Goal: Transaction & Acquisition: Subscribe to service/newsletter

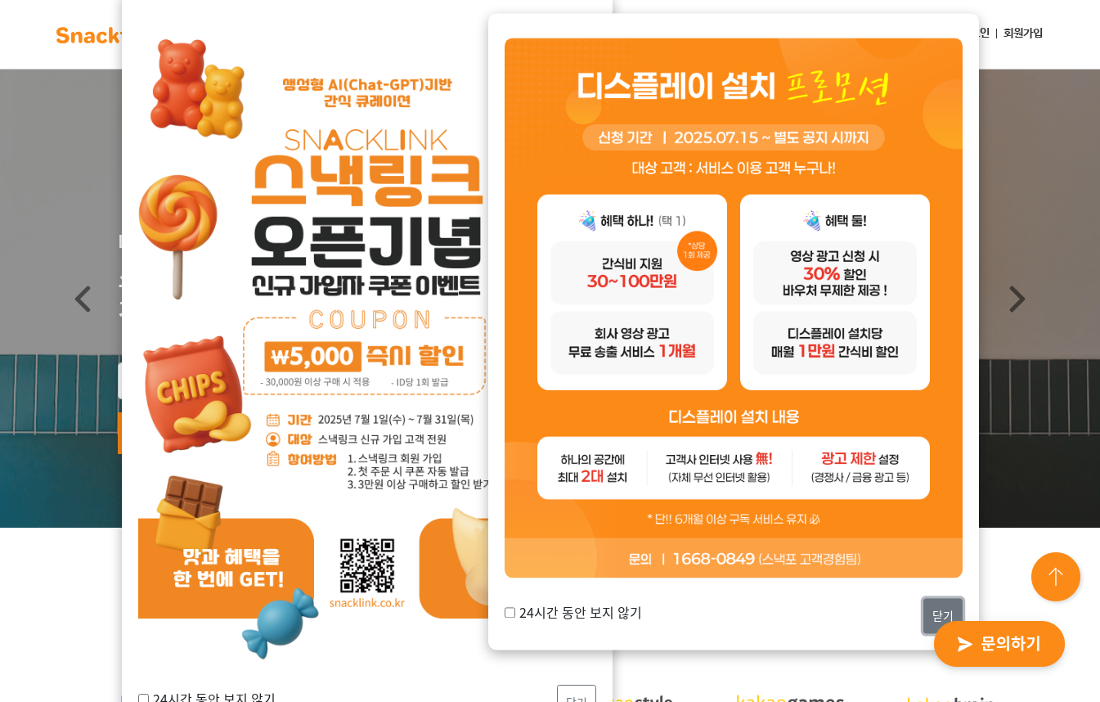
click at [940, 605] on button "닫기" at bounding box center [942, 615] width 39 height 35
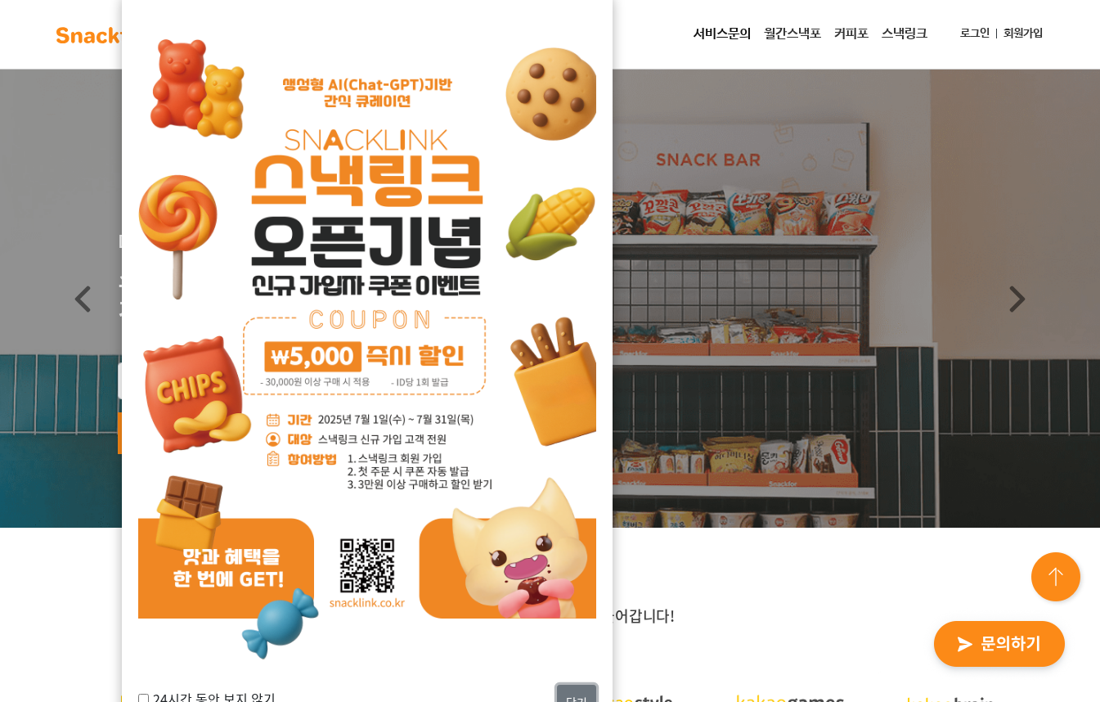
click at [580, 687] on button "닫기" at bounding box center [576, 702] width 39 height 35
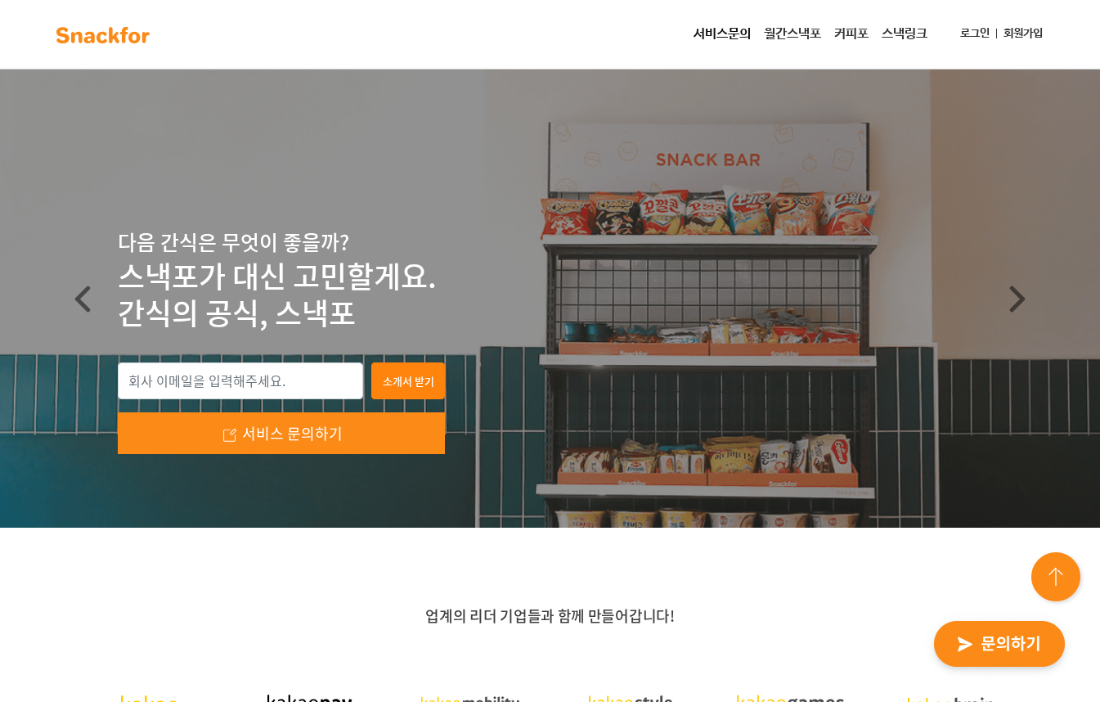
click at [795, 33] on link "월간스낵포" at bounding box center [792, 34] width 70 height 33
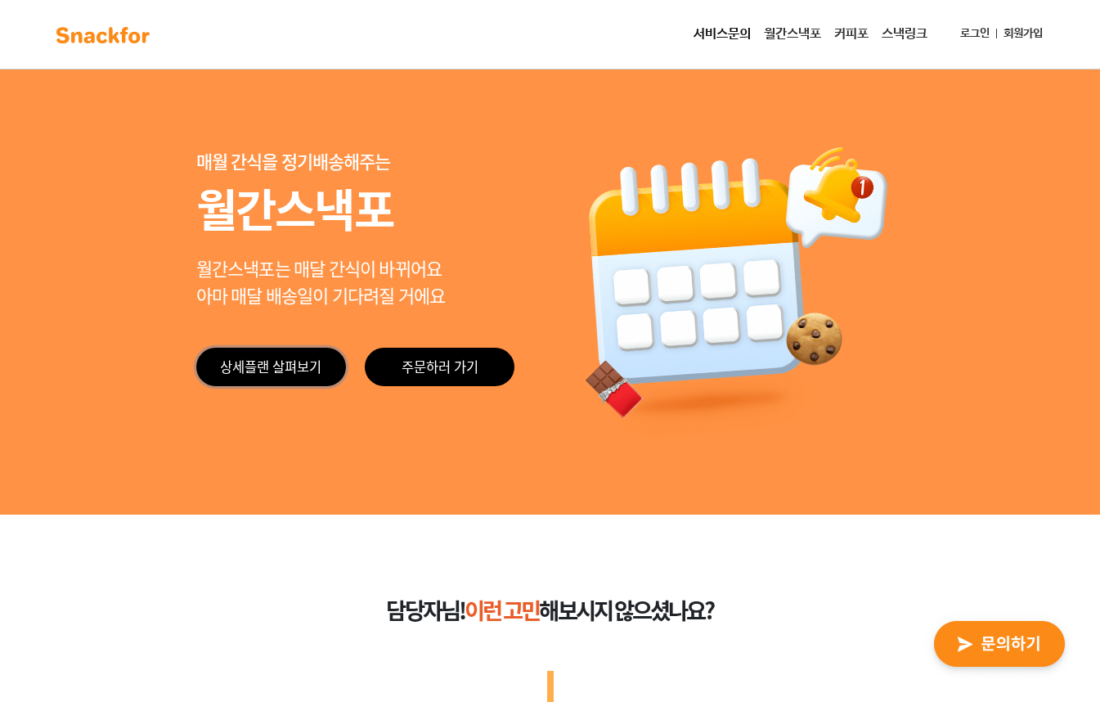
click at [289, 365] on link "상세플랜 살펴보기" at bounding box center [271, 367] width 150 height 38
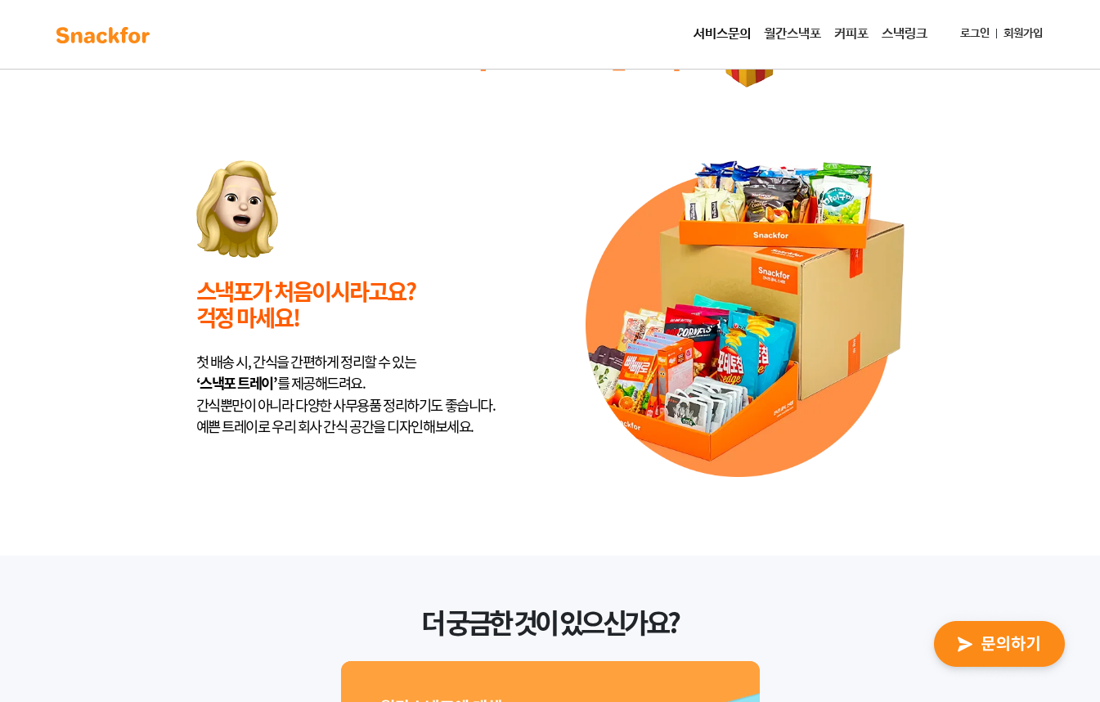
scroll to position [3891, 0]
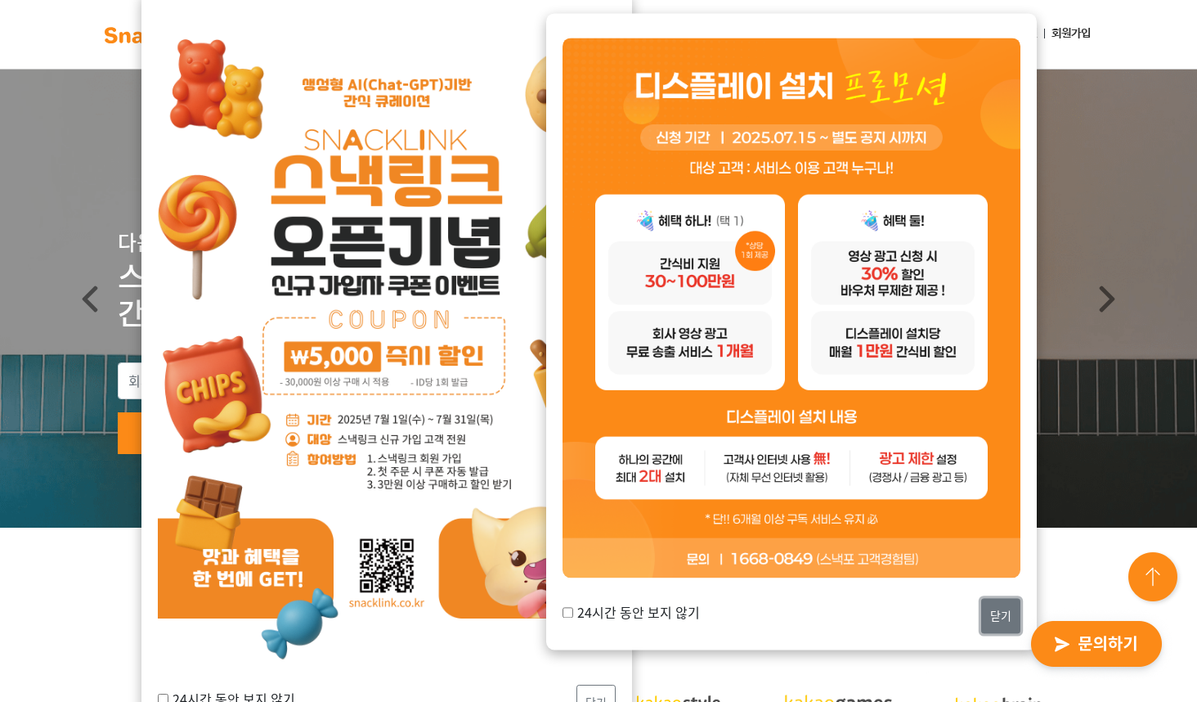
click at [1000, 618] on button "닫기" at bounding box center [1001, 615] width 39 height 35
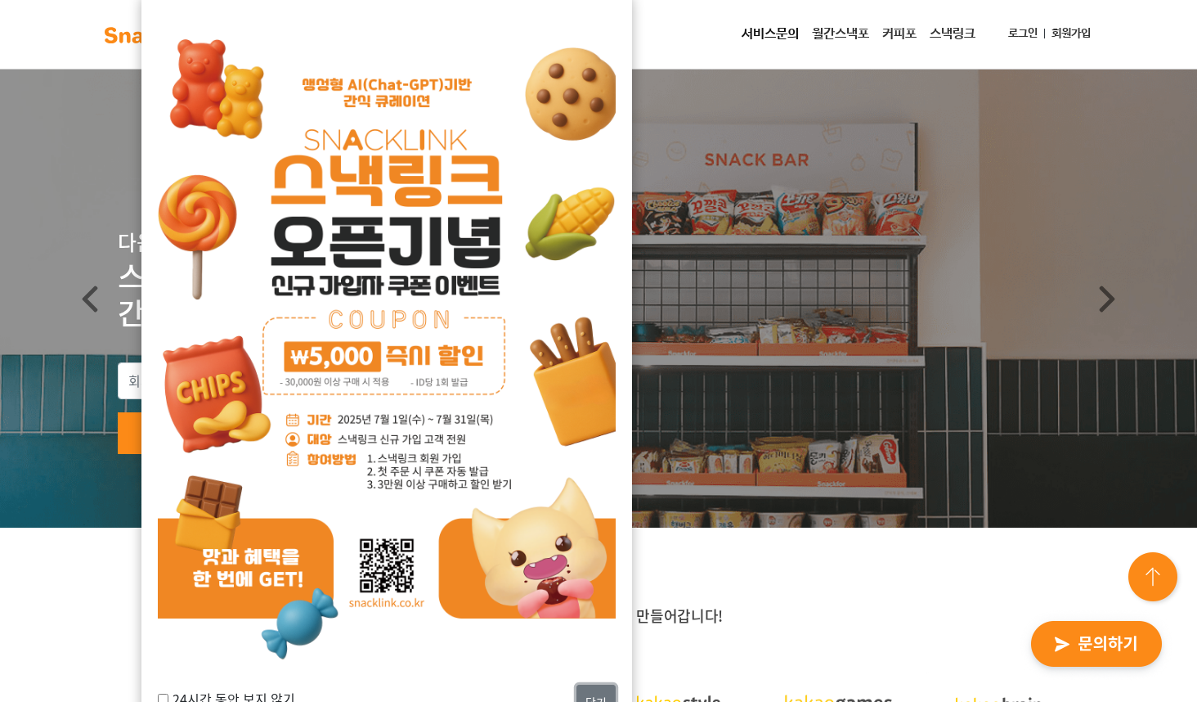
click at [592, 686] on button "닫기" at bounding box center [596, 702] width 39 height 35
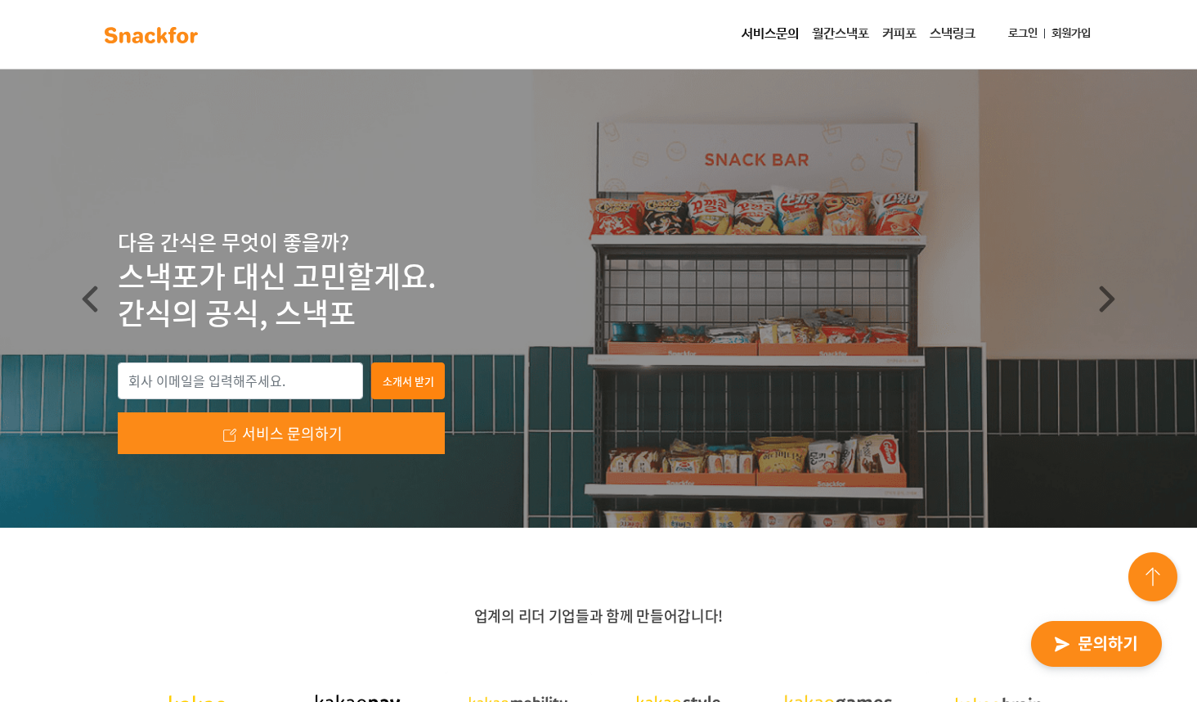
click at [851, 32] on link "월간스낵포" at bounding box center [841, 34] width 70 height 33
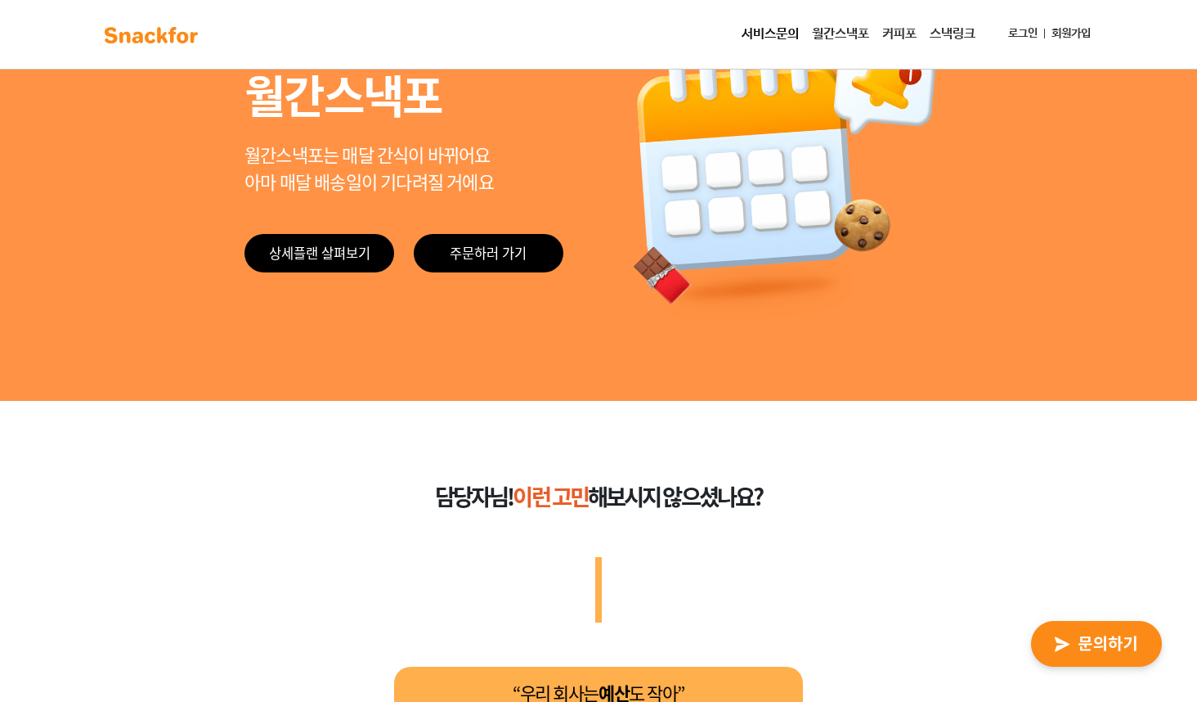
scroll to position [137, 0]
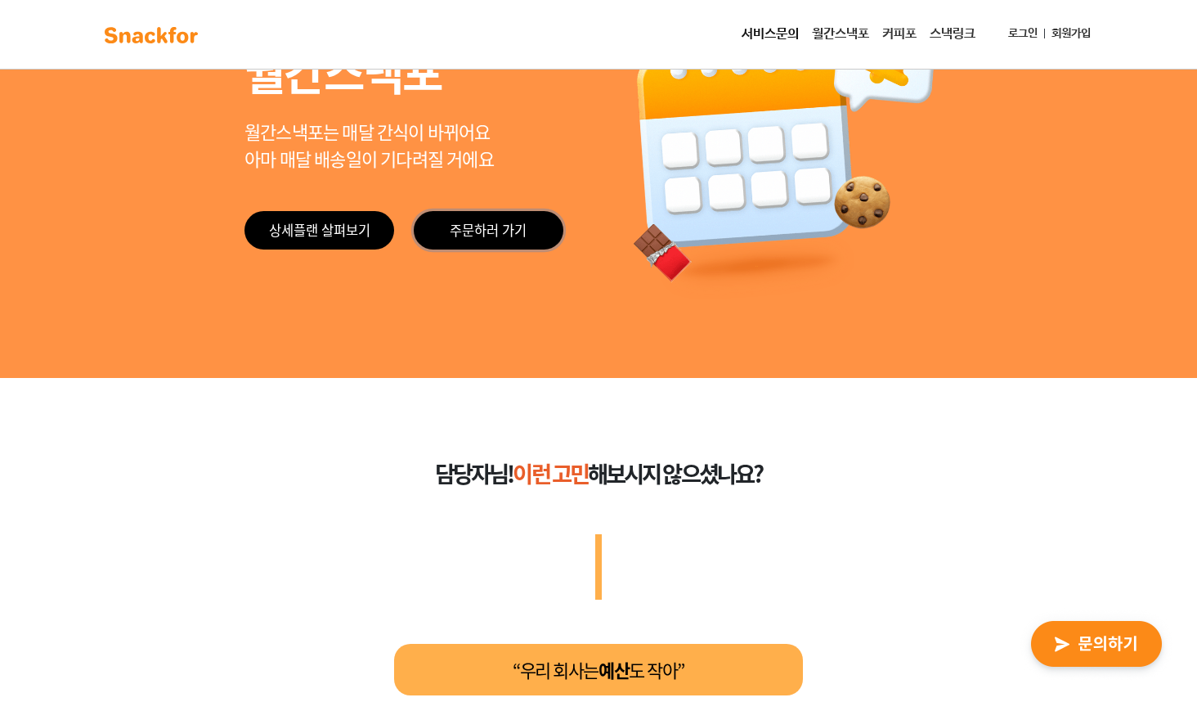
click at [465, 220] on link "주문하러 가기" at bounding box center [489, 230] width 150 height 38
